Goal: Find specific page/section: Find specific page/section

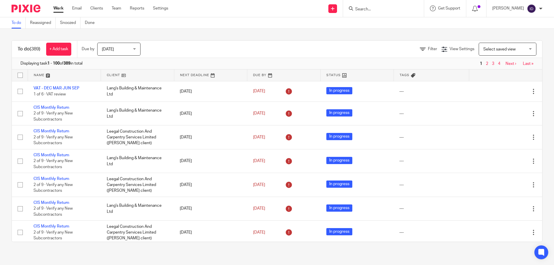
click at [403, 6] on form at bounding box center [384, 8] width 61 height 7
click at [391, 10] on input "Search" at bounding box center [380, 9] width 52 height 5
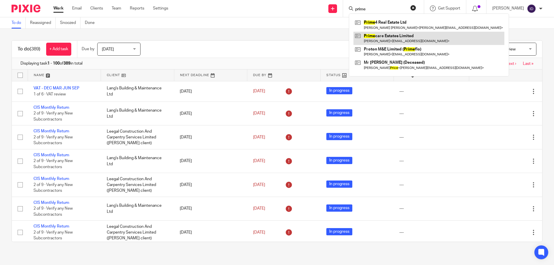
type input "prime"
click at [407, 36] on link at bounding box center [428, 38] width 151 height 13
